Goal: Task Accomplishment & Management: Complete application form

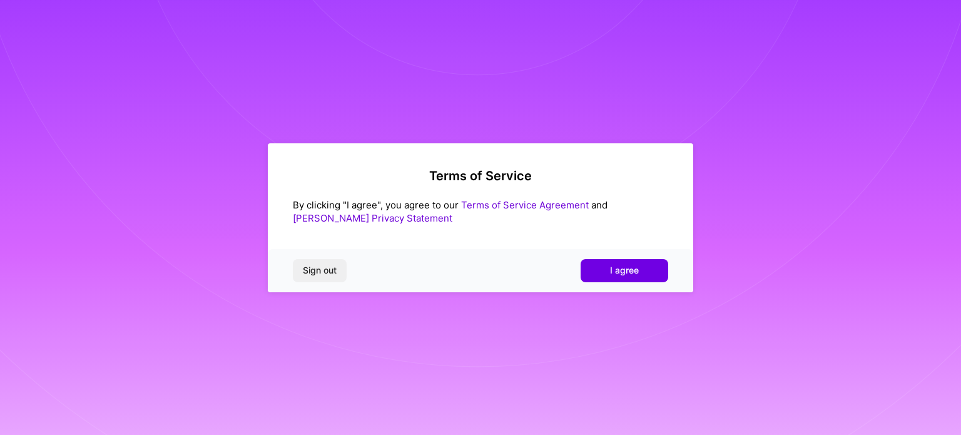
click at [598, 253] on div "Sign out I agree" at bounding box center [480, 270] width 425 height 43
click at [600, 271] on button "I agree" at bounding box center [624, 270] width 88 height 23
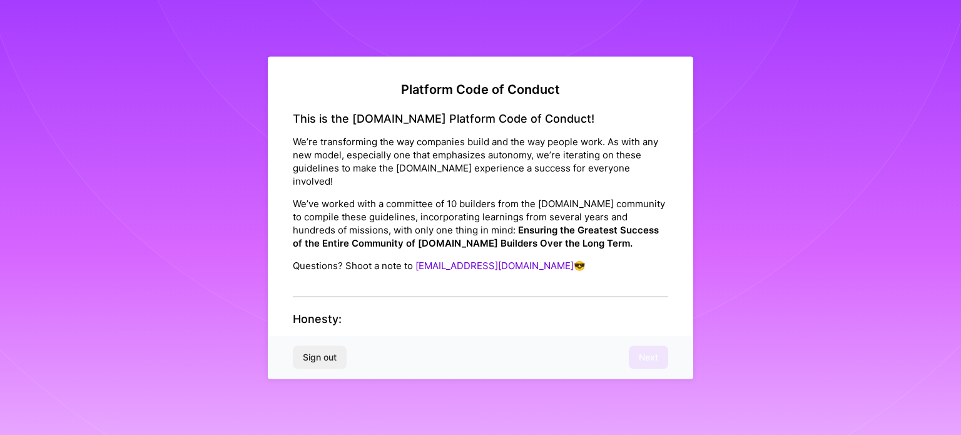
click at [458, 275] on div "This is the [DOMAIN_NAME] Platform Code of Conduct! We’re transforming the way …" at bounding box center [480, 204] width 375 height 186
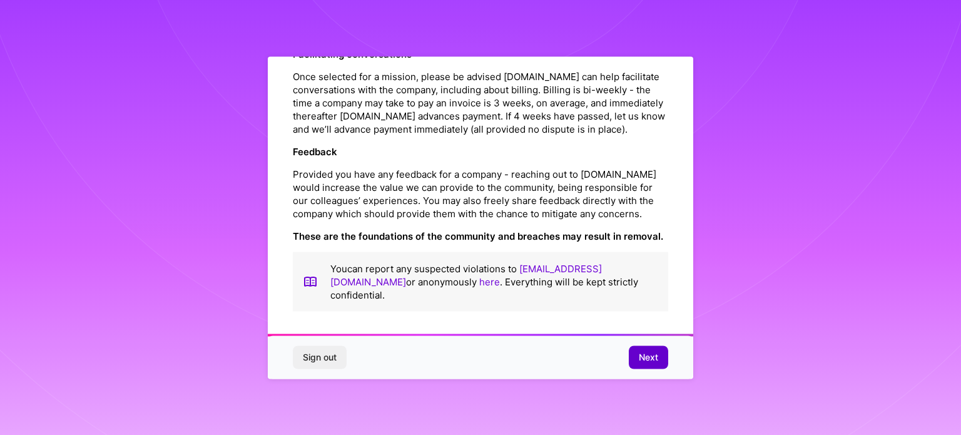
click at [655, 360] on span "Next" at bounding box center [648, 357] width 19 height 13
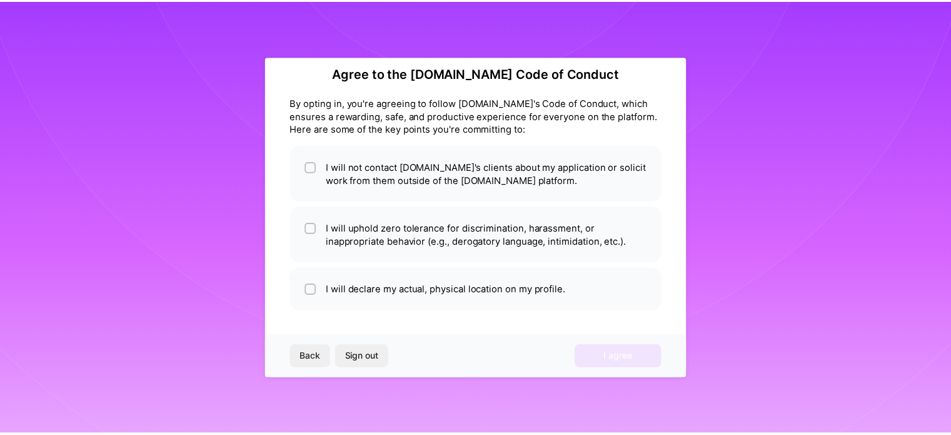
scroll to position [15, 0]
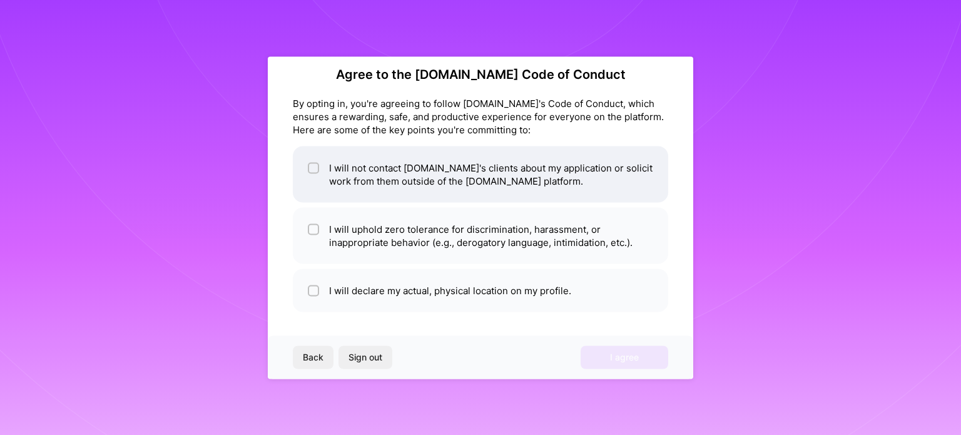
click at [305, 172] on li "I will not contact [DOMAIN_NAME]'s clients about my application or solicit work…" at bounding box center [480, 174] width 375 height 56
checkbox input "true"
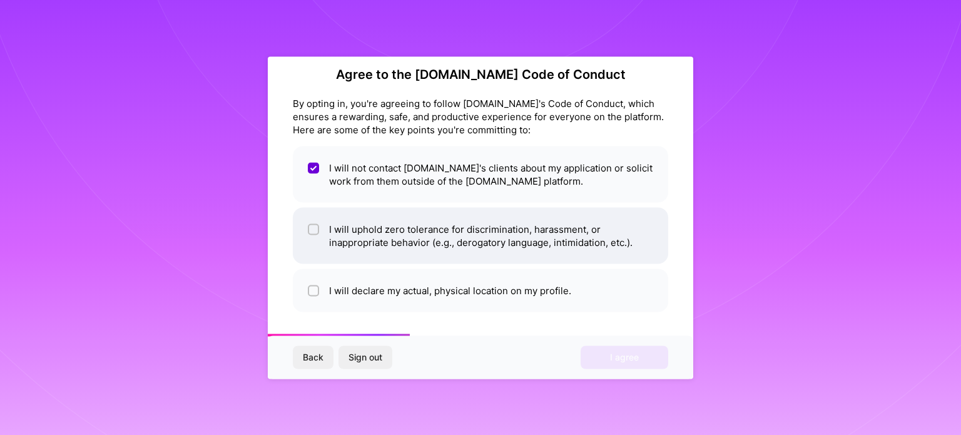
click at [316, 225] on input "checkbox" at bounding box center [314, 229] width 9 height 9
checkbox input "true"
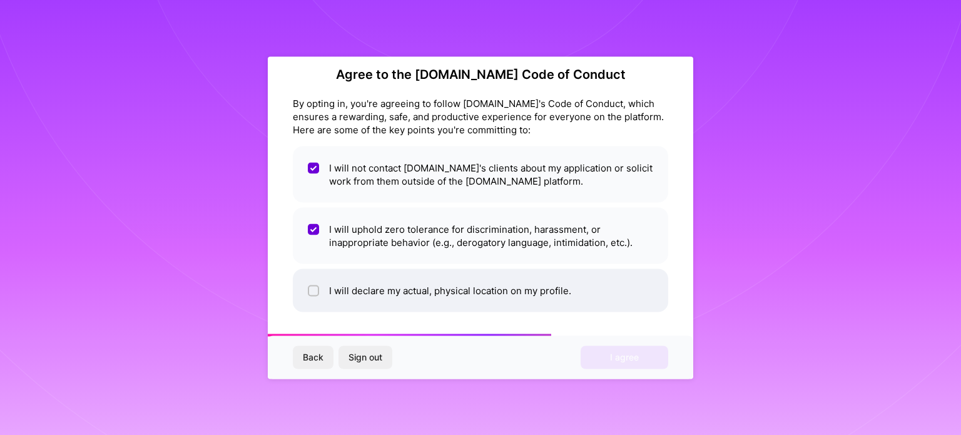
click at [317, 281] on li "I will declare my actual, physical location on my profile." at bounding box center [480, 289] width 375 height 43
checkbox input "true"
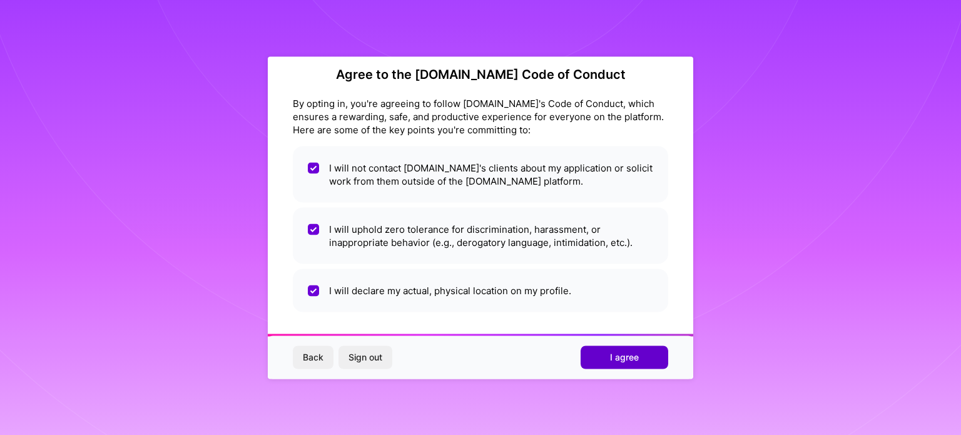
click at [610, 354] on span "I agree" at bounding box center [624, 357] width 29 height 13
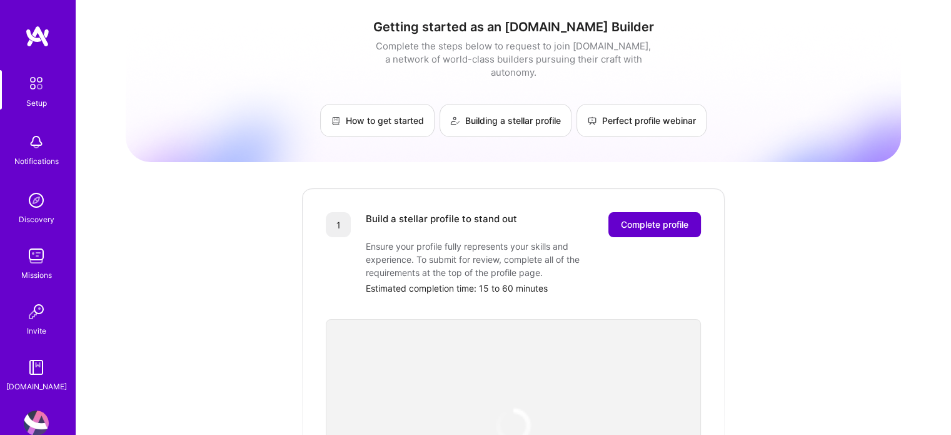
click at [629, 217] on button "Complete profile" at bounding box center [655, 224] width 93 height 25
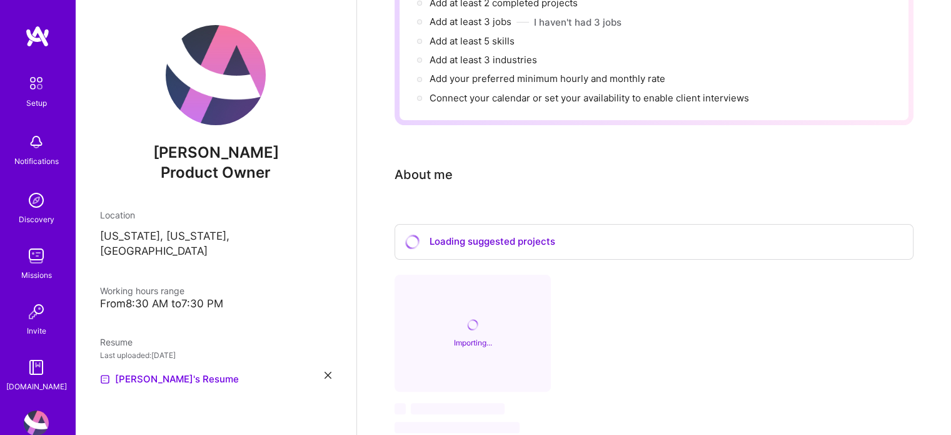
scroll to position [98, 0]
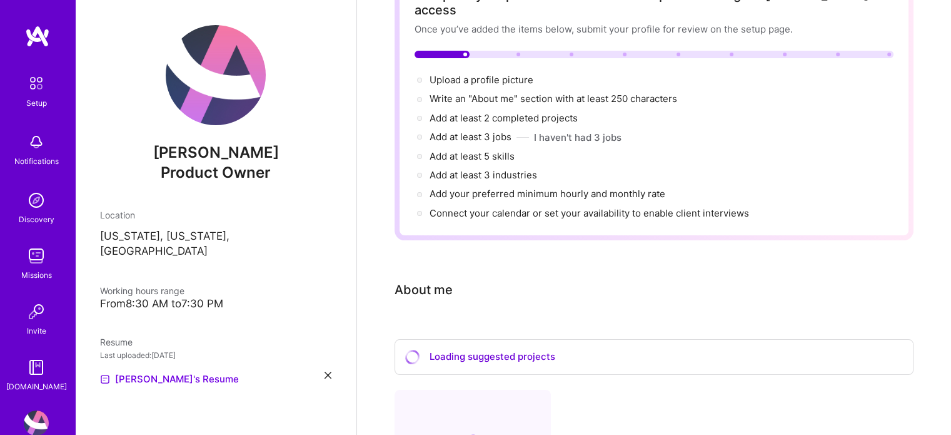
click at [490, 51] on div at bounding box center [654, 55] width 479 height 8
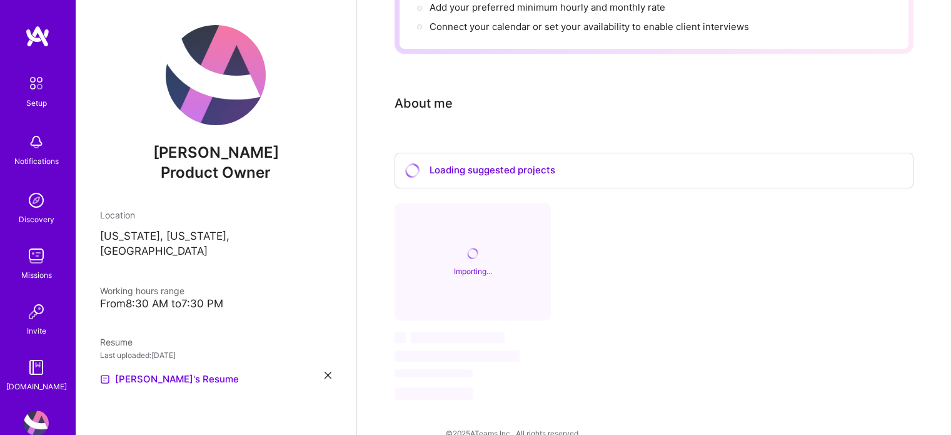
scroll to position [285, 0]
click at [422, 157] on div "Loading suggested projects" at bounding box center [654, 169] width 519 height 36
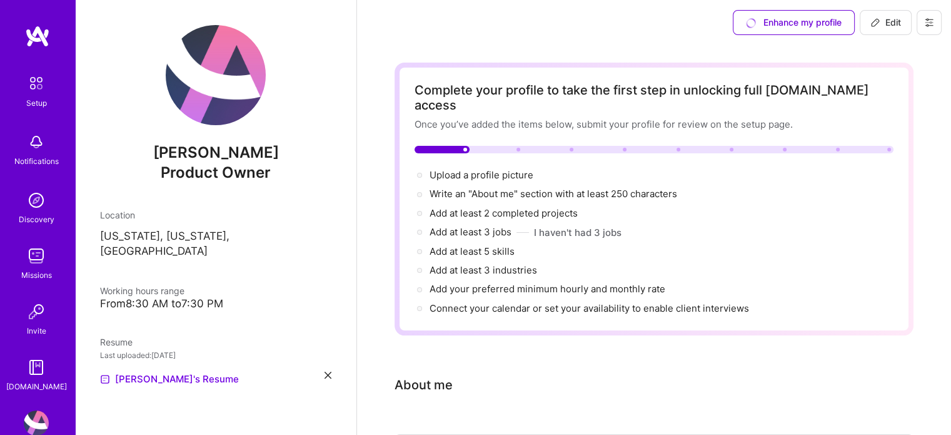
scroll to position [0, 0]
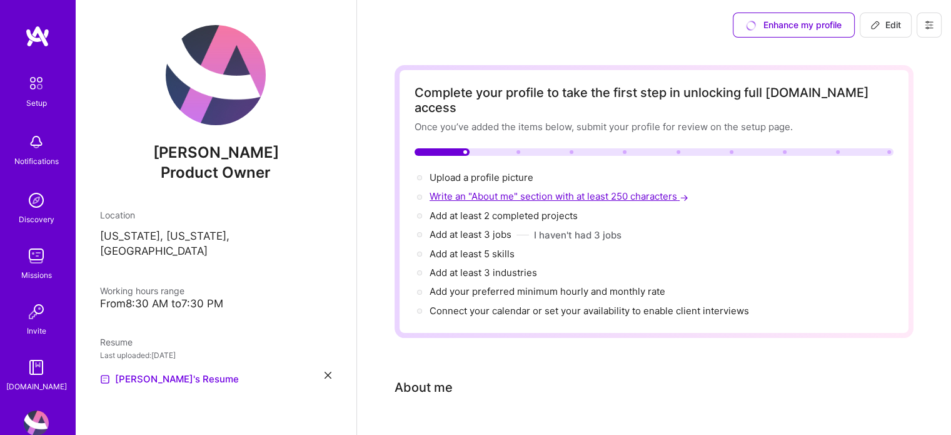
click at [470, 190] on span "Write an "About me" section with at least 250 characters →" at bounding box center [560, 196] width 261 height 12
select select "US"
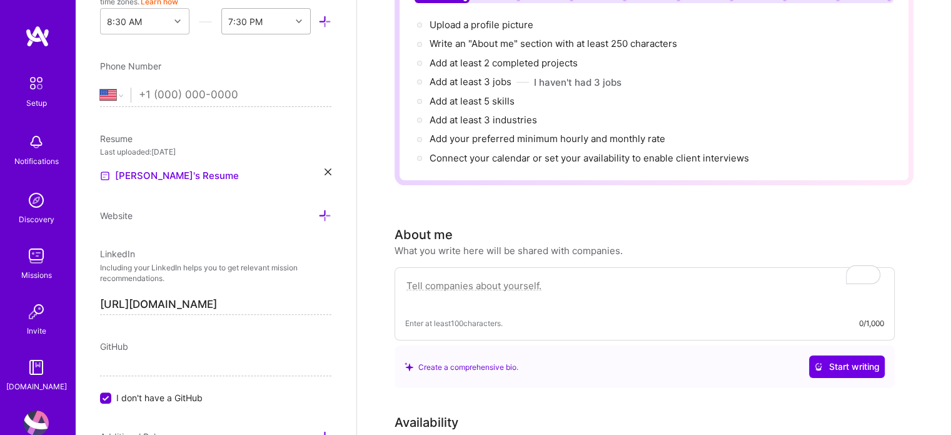
scroll to position [326, 0]
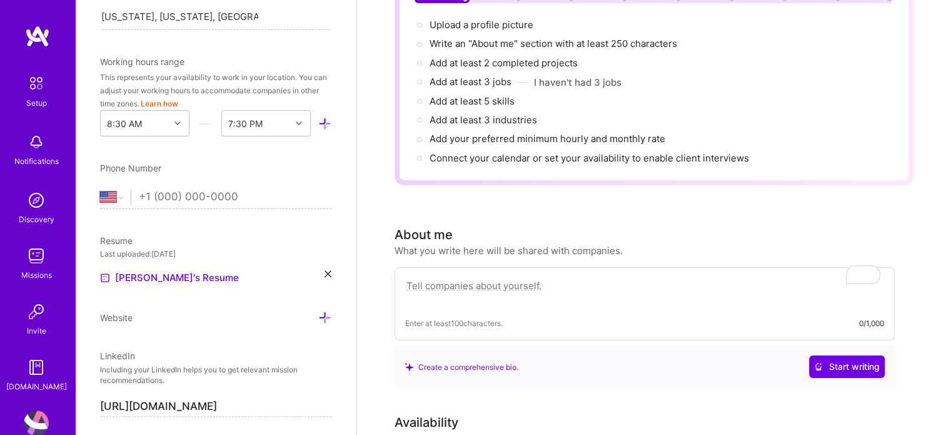
click at [179, 189] on input "tel" at bounding box center [235, 197] width 193 height 36
type input "[PHONE_NUMBER]"
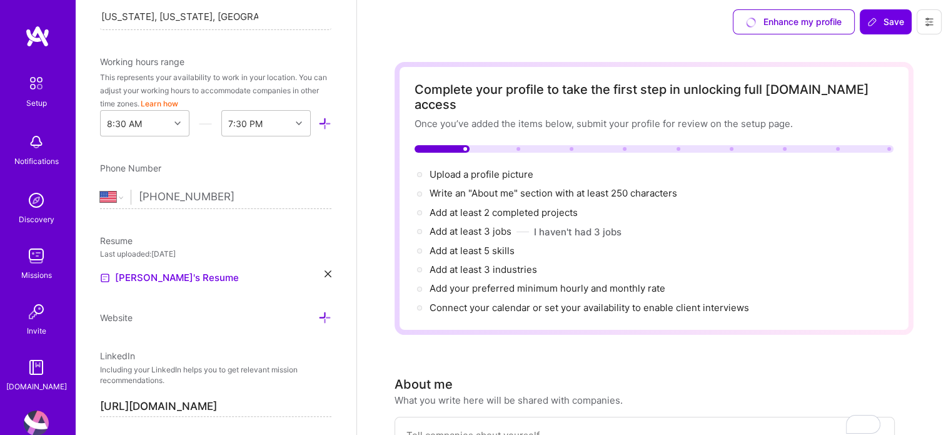
scroll to position [0, 0]
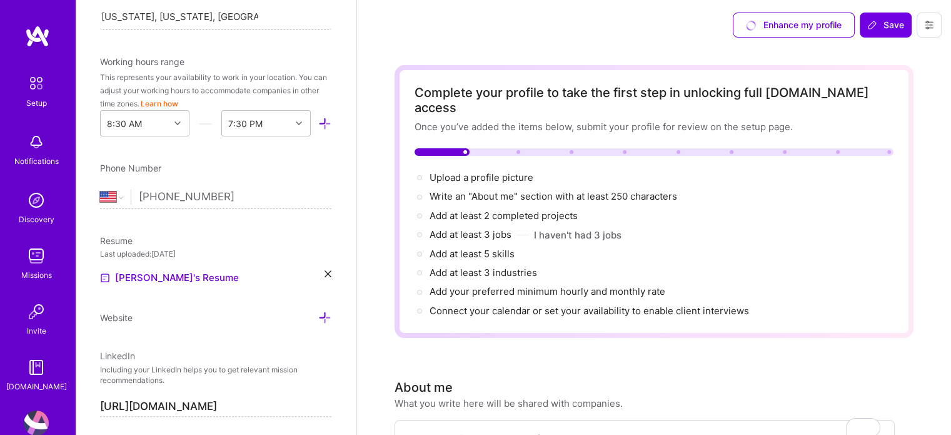
click at [523, 228] on div "Add at least 3 jobs → I haven't had 3 jobs" at bounding box center [526, 235] width 192 height 14
click at [472, 228] on span "Add at least 3 jobs →" at bounding box center [476, 234] width 93 height 12
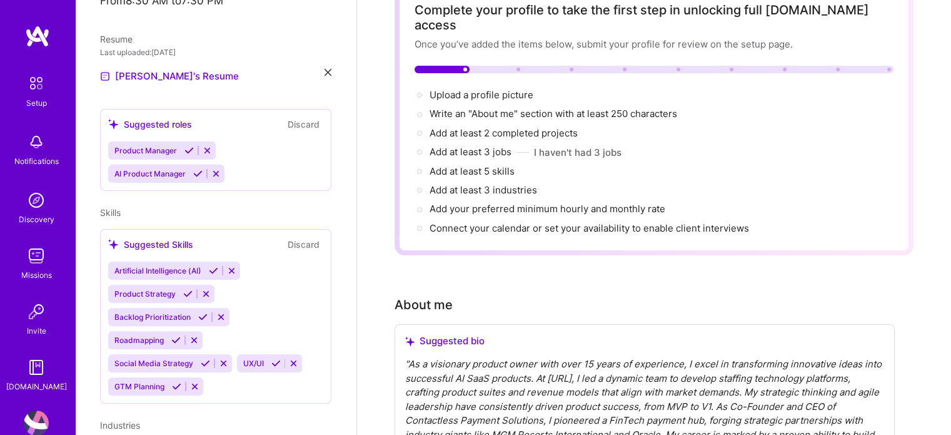
scroll to position [299, 0]
